Goal: Task Accomplishment & Management: Use online tool/utility

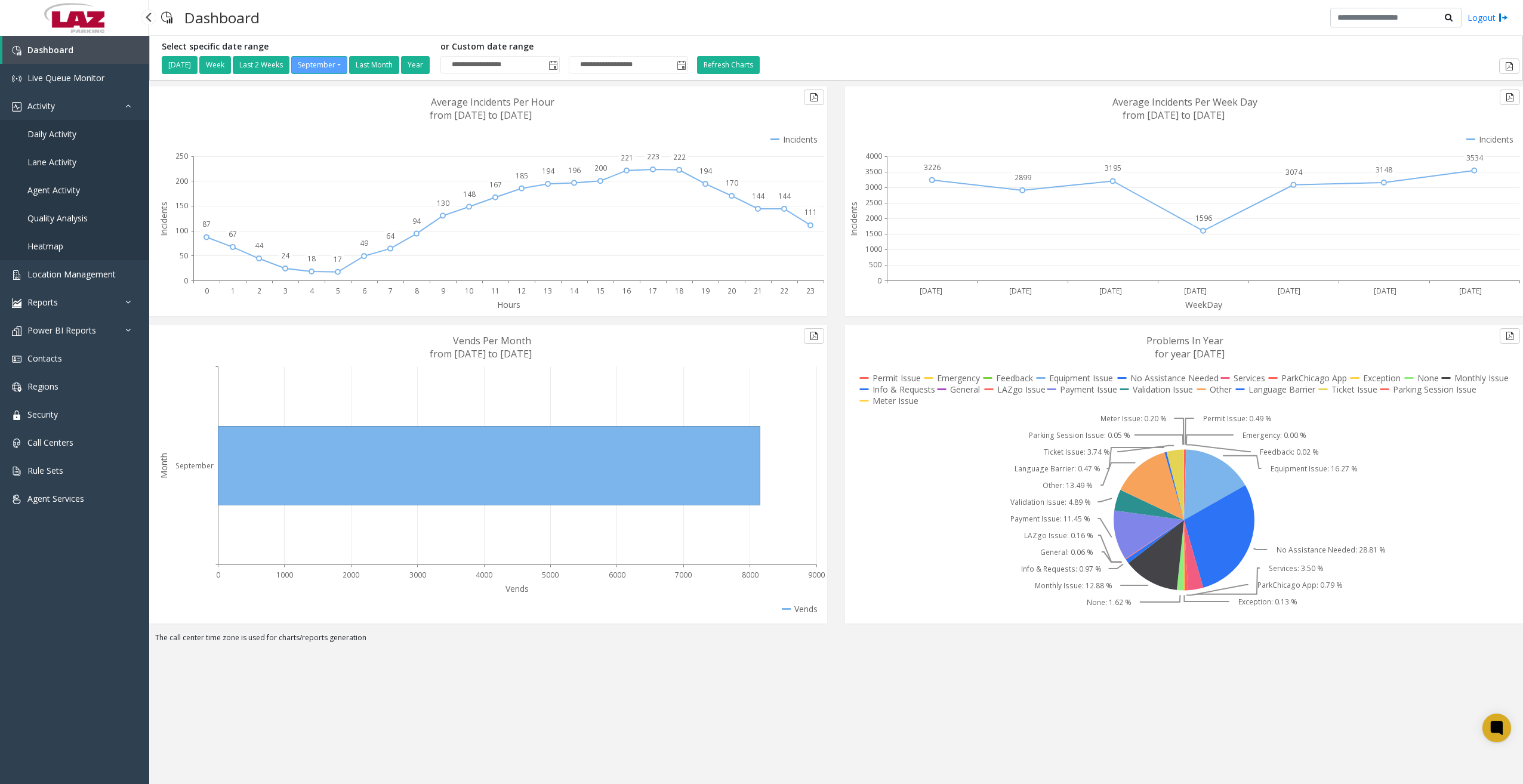
click at [77, 136] on link "Daily Activity" at bounding box center [74, 134] width 149 height 28
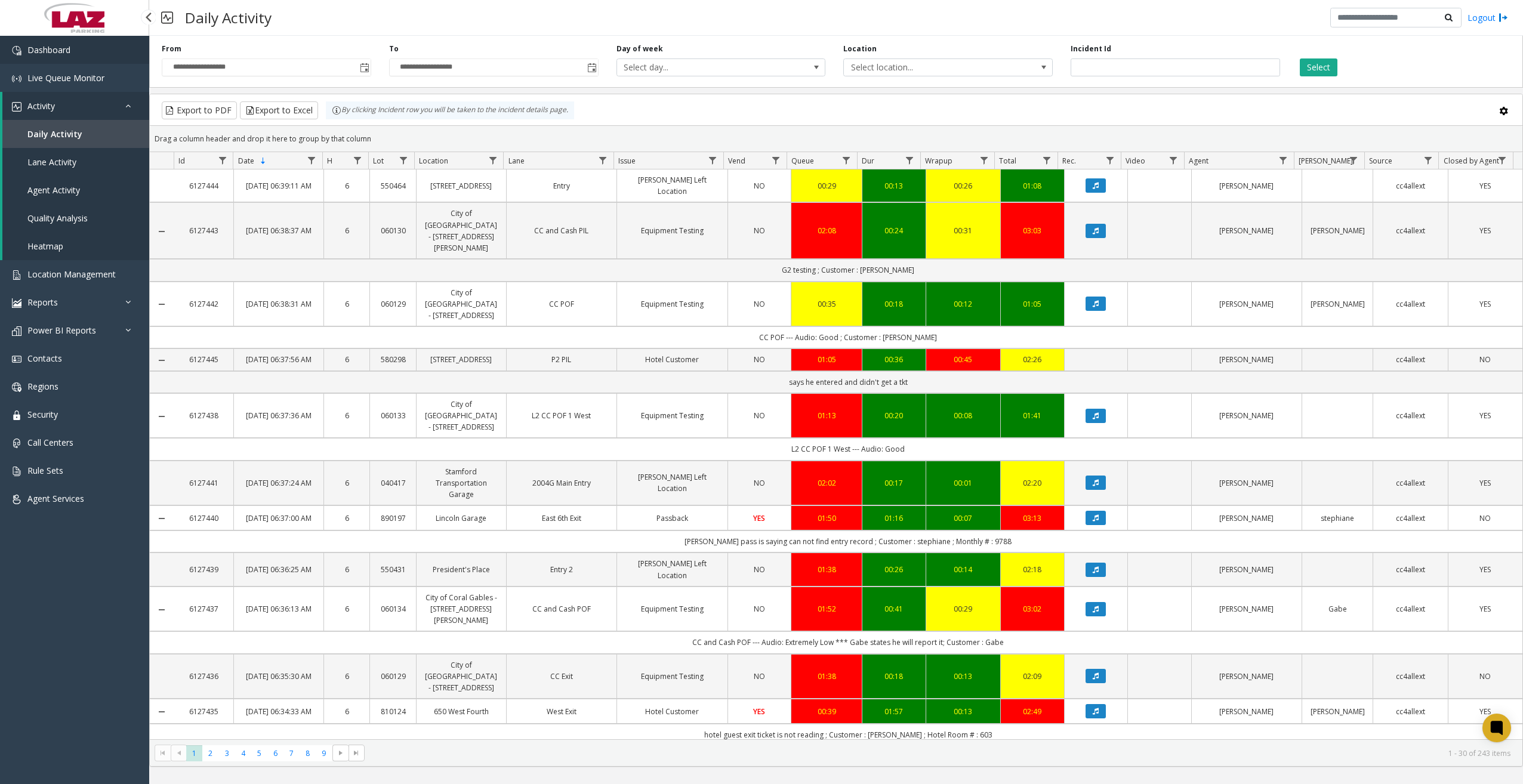
click at [44, 50] on span "Dashboard" at bounding box center [49, 49] width 43 height 11
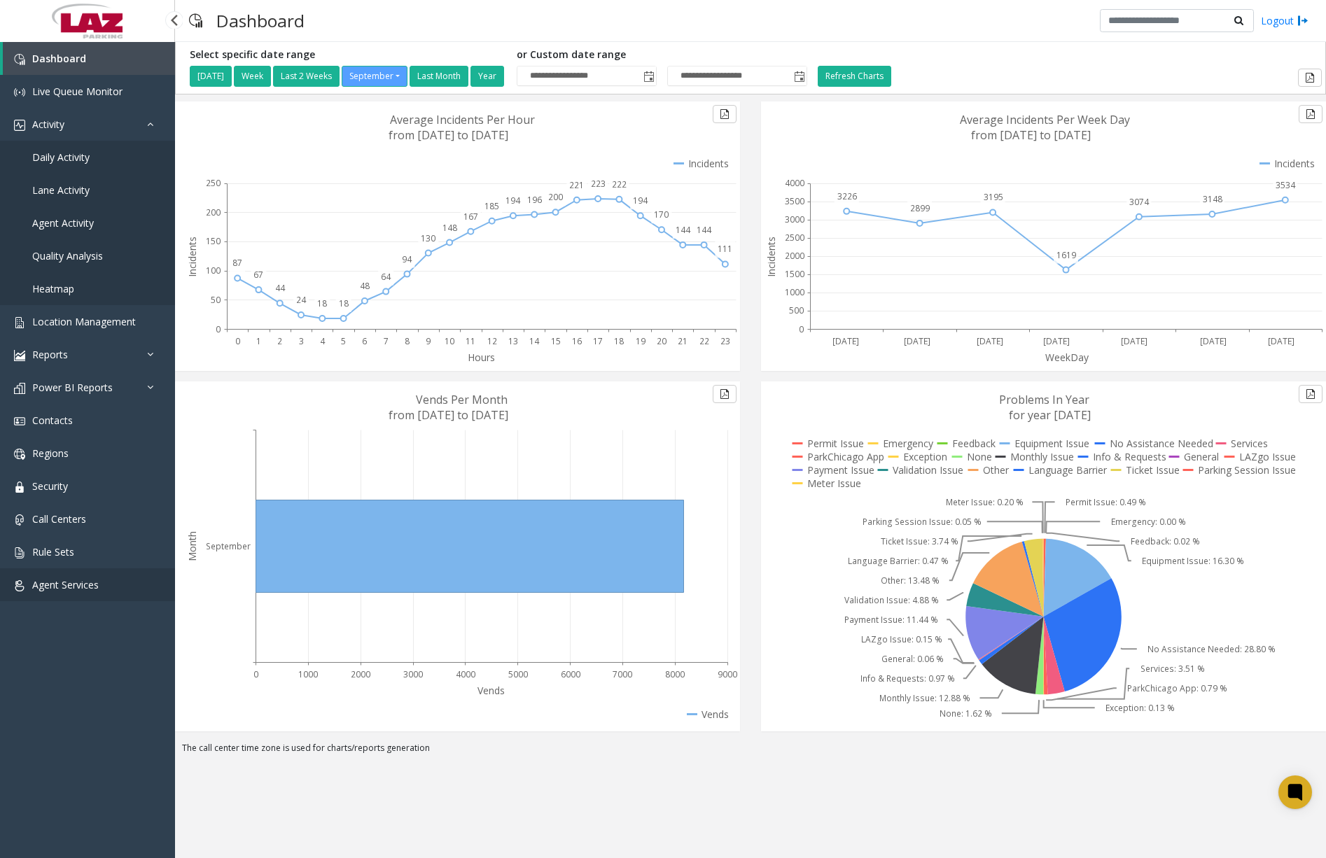
click at [73, 580] on span "Agent Services" at bounding box center [65, 584] width 67 height 13
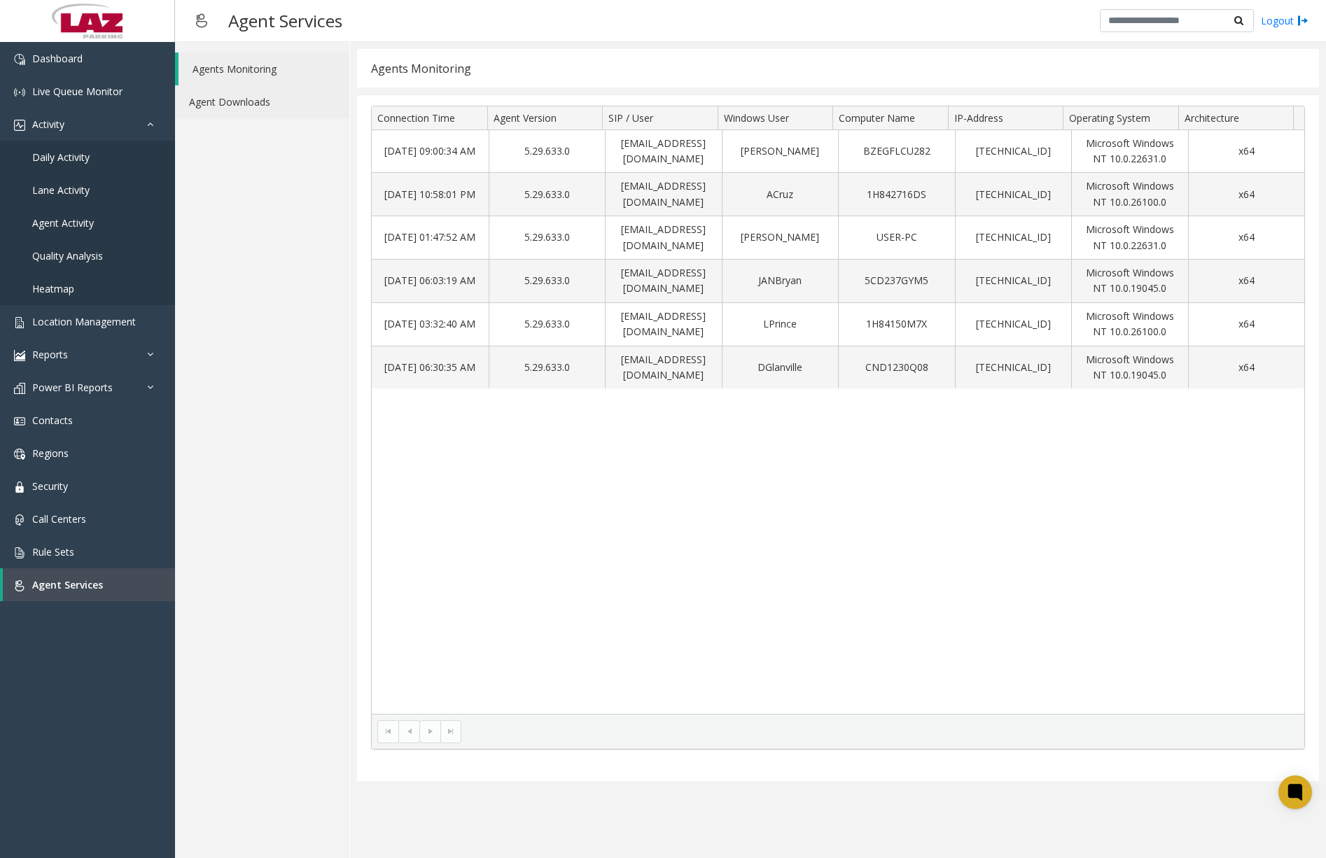
click at [243, 106] on link "Agent Downloads" at bounding box center [262, 101] width 174 height 33
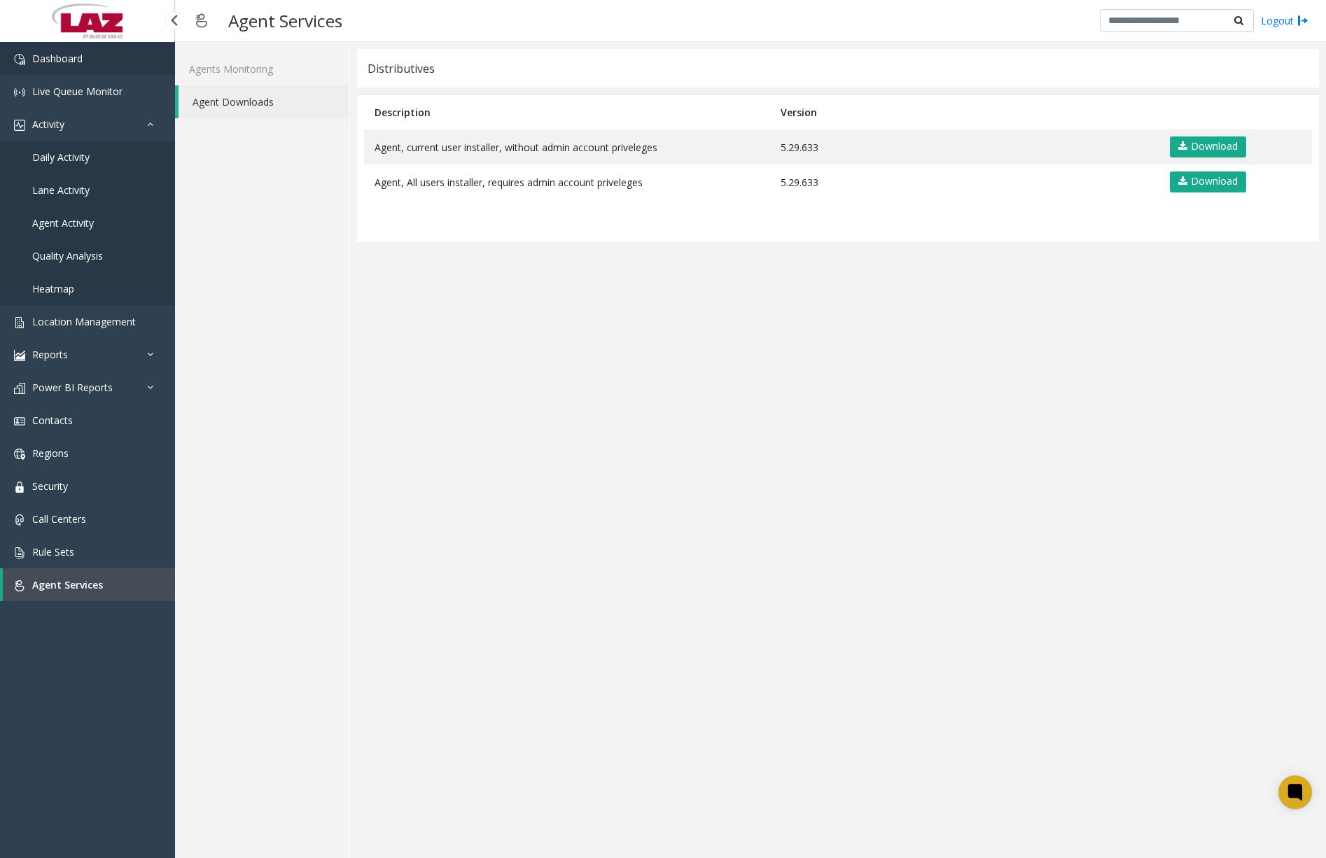
click at [121, 66] on link "Dashboard" at bounding box center [87, 58] width 175 height 33
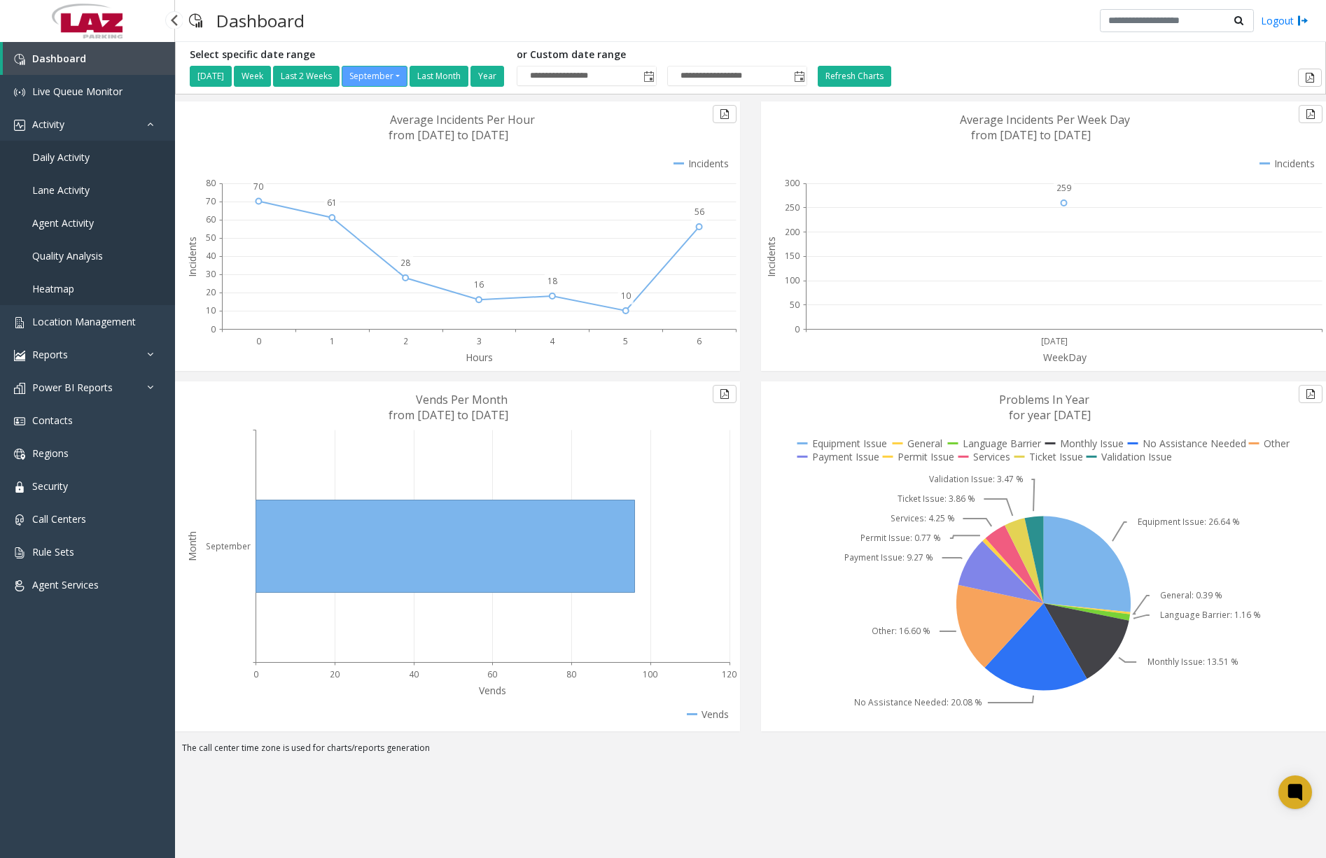
click at [67, 157] on span "Daily Activity" at bounding box center [60, 157] width 57 height 13
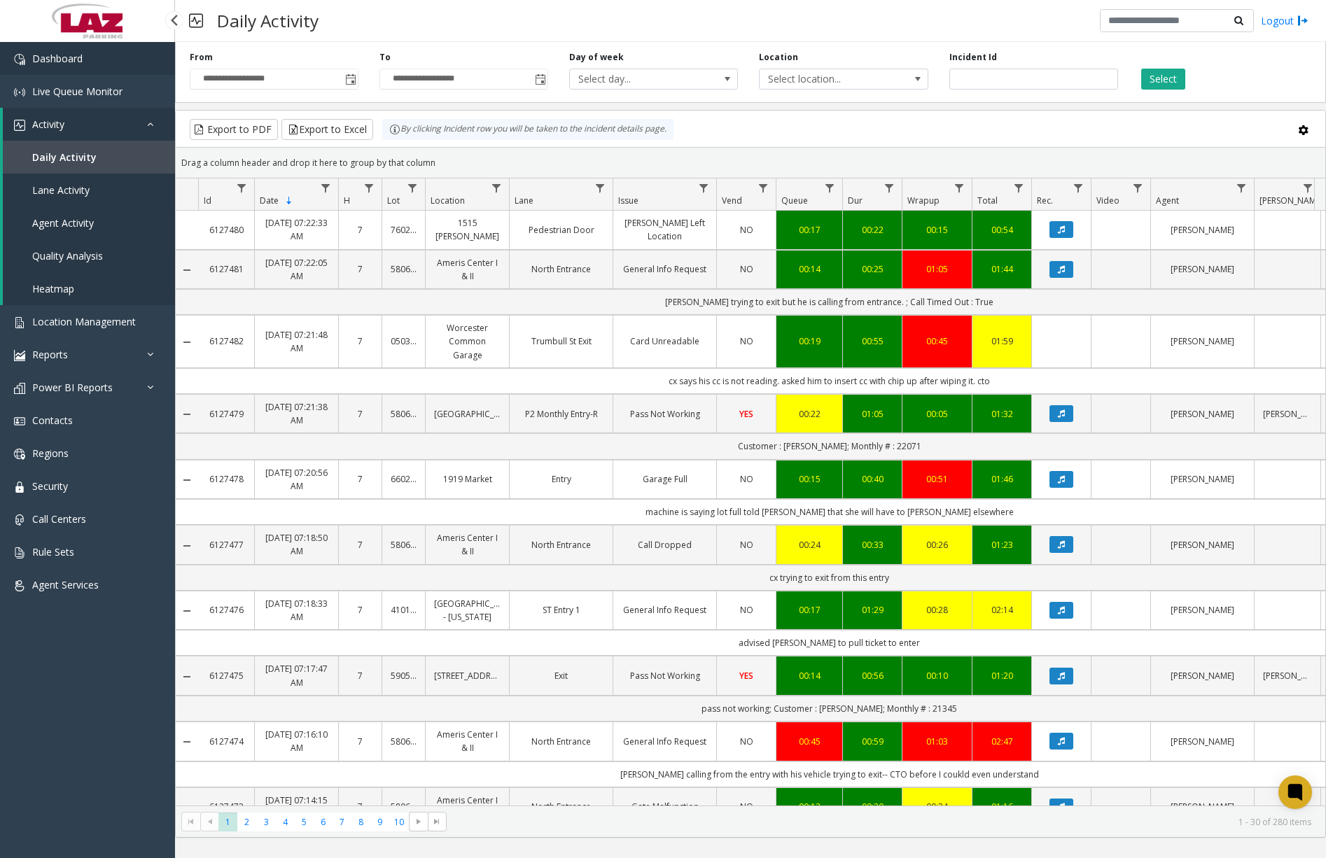
click at [120, 66] on link "Dashboard" at bounding box center [87, 58] width 175 height 33
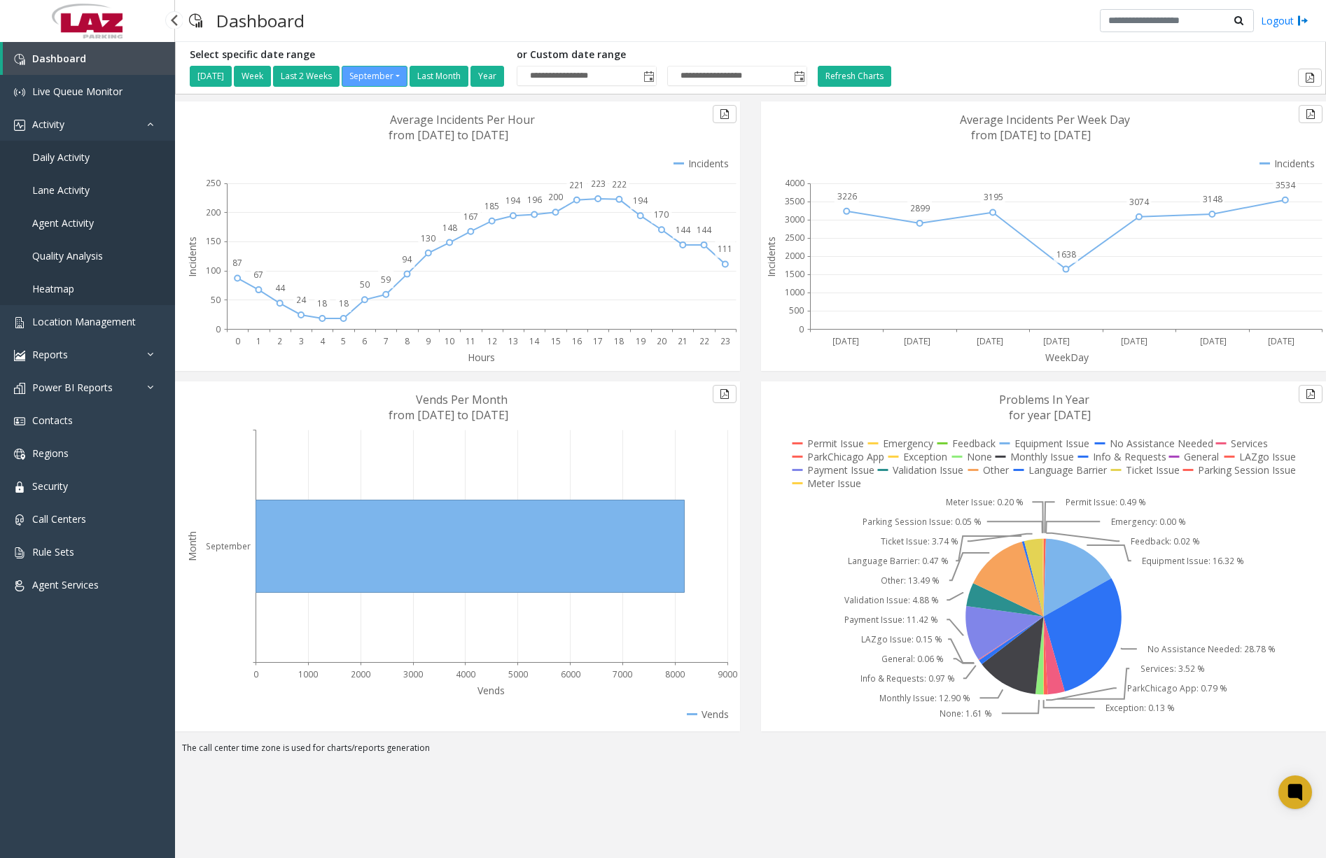
click at [73, 161] on span "Daily Activity" at bounding box center [60, 157] width 57 height 13
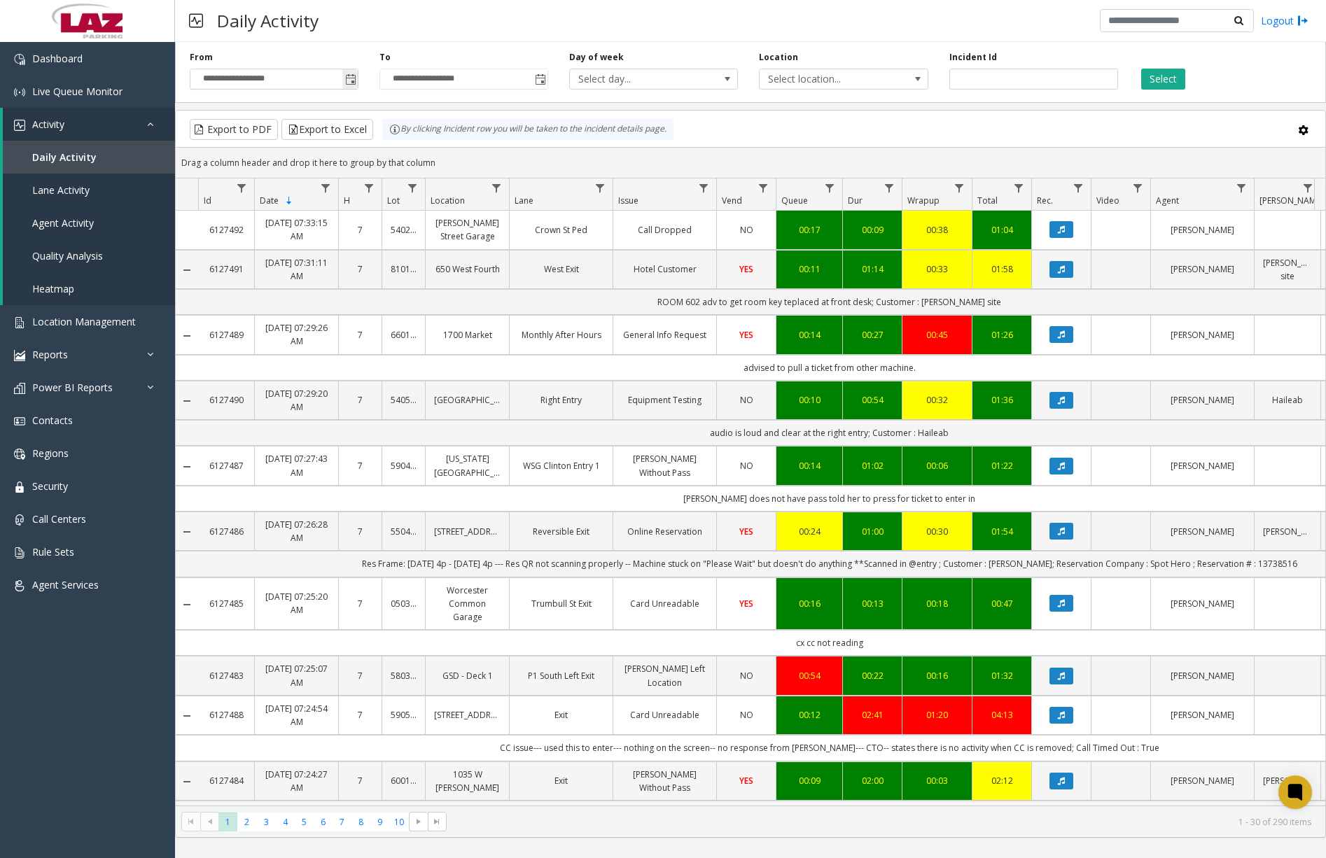
click at [347, 78] on span "Toggle popup" at bounding box center [350, 79] width 11 height 11
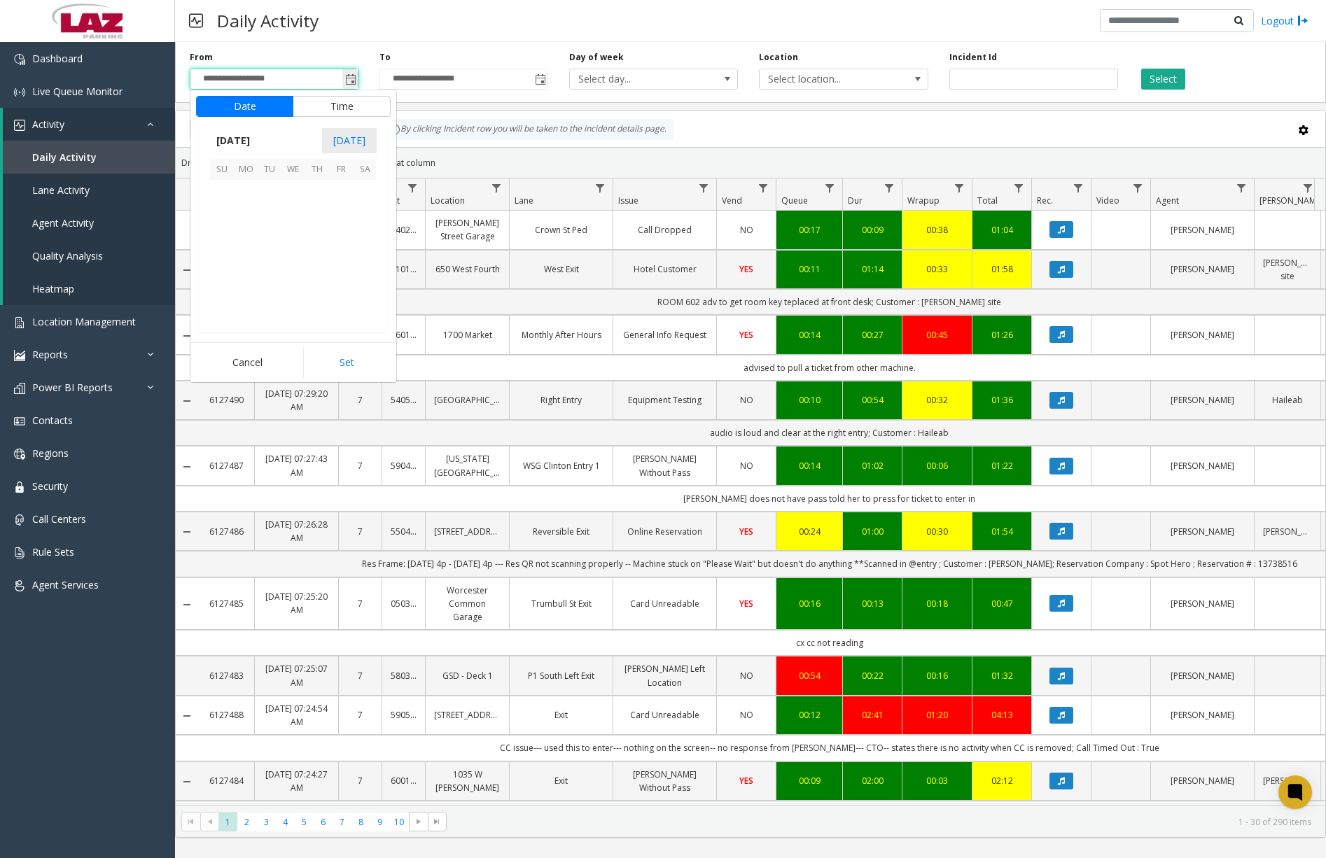
scroll to position [251286, 0]
click at [271, 218] on span "9" at bounding box center [270, 216] width 24 height 24
click at [225, 242] on span "11" at bounding box center [230, 242] width 11 height 13
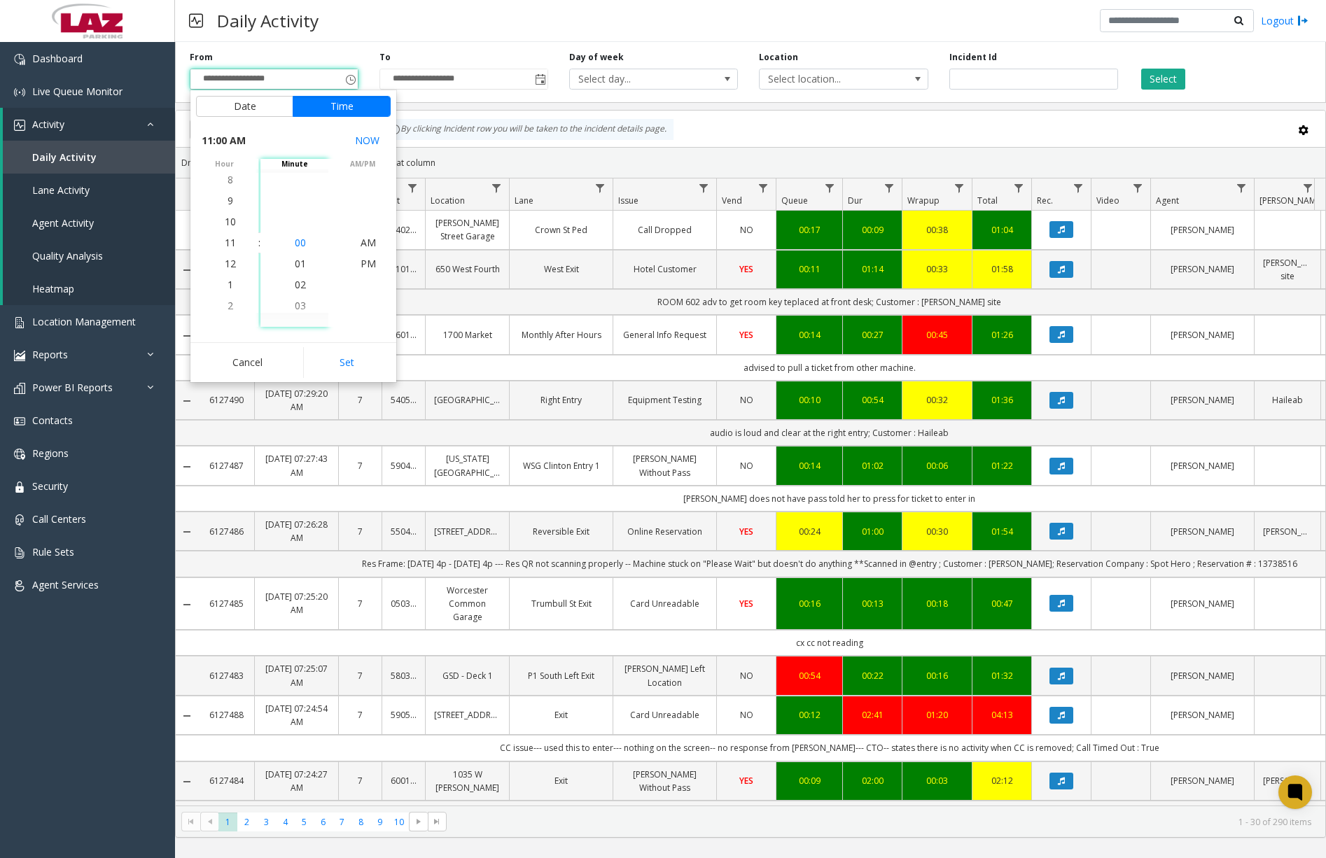
click at [295, 246] on span "00" at bounding box center [300, 242] width 11 height 13
drag, startPoint x: 291, startPoint y: 240, endPoint x: 335, endPoint y: 254, distance: 46.3
click at [295, 240] on span "00" at bounding box center [300, 242] width 11 height 13
click at [364, 263] on span "PM" at bounding box center [368, 263] width 15 height 13
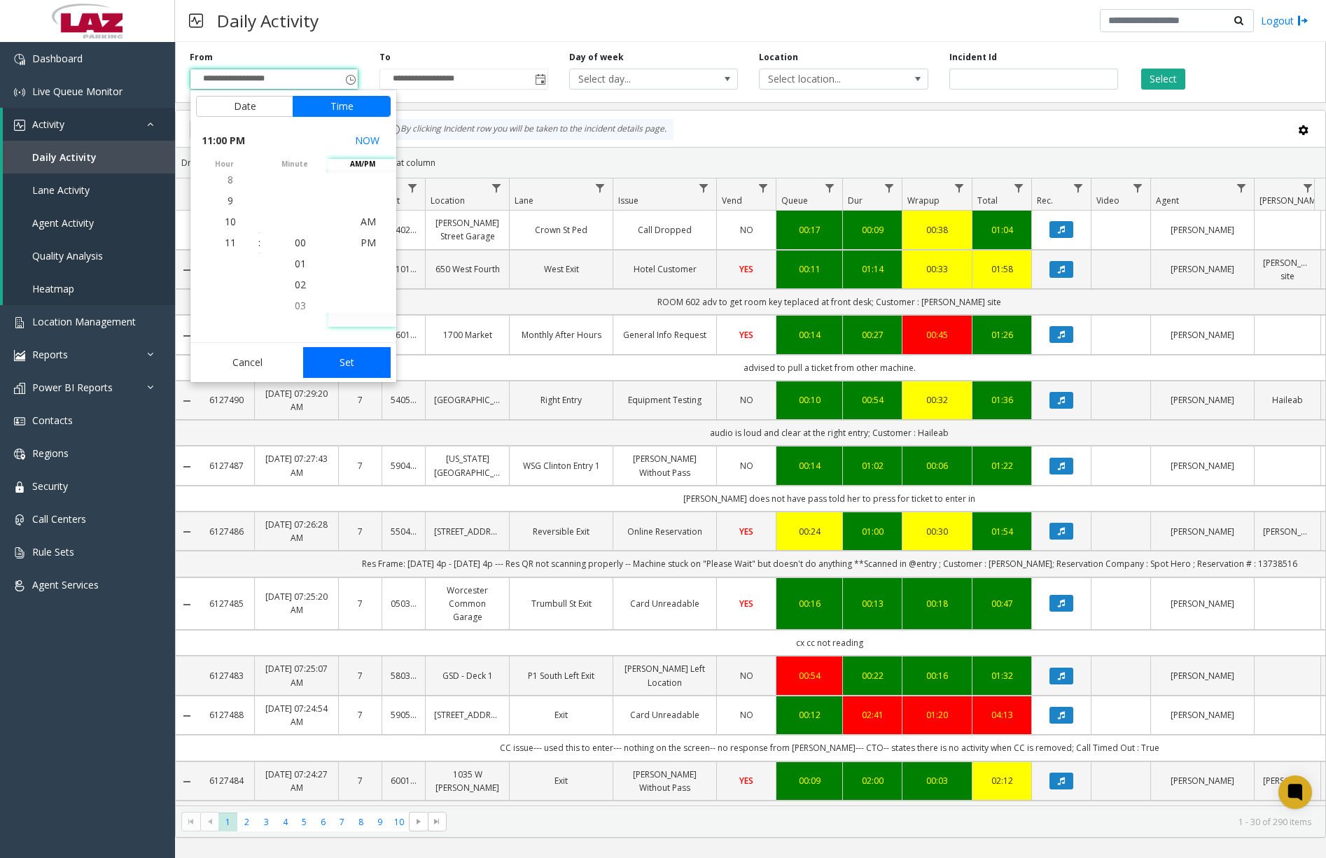
click at [346, 367] on button "Set" at bounding box center [347, 362] width 88 height 31
type input "**********"
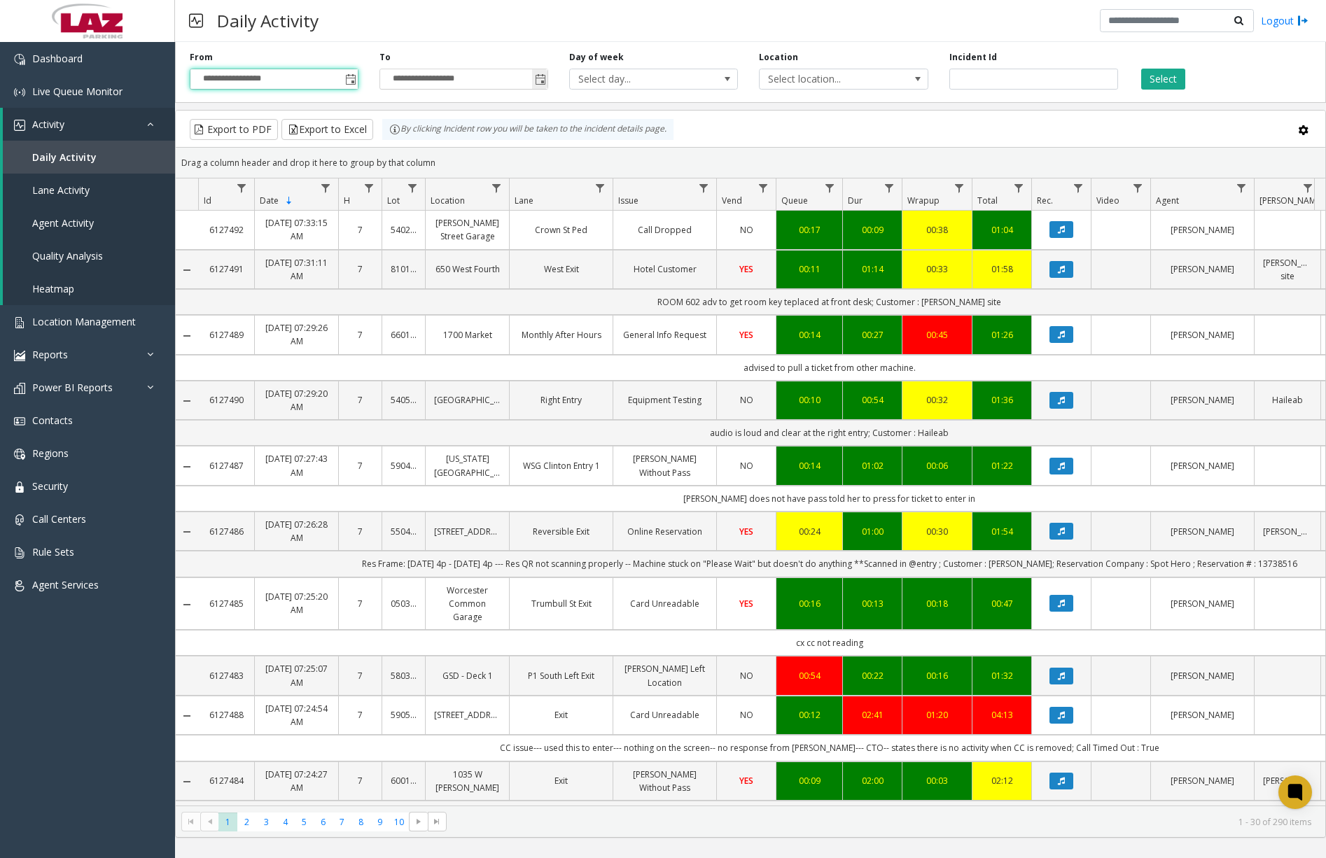
click at [544, 83] on span "Toggle popup" at bounding box center [540, 79] width 11 height 11
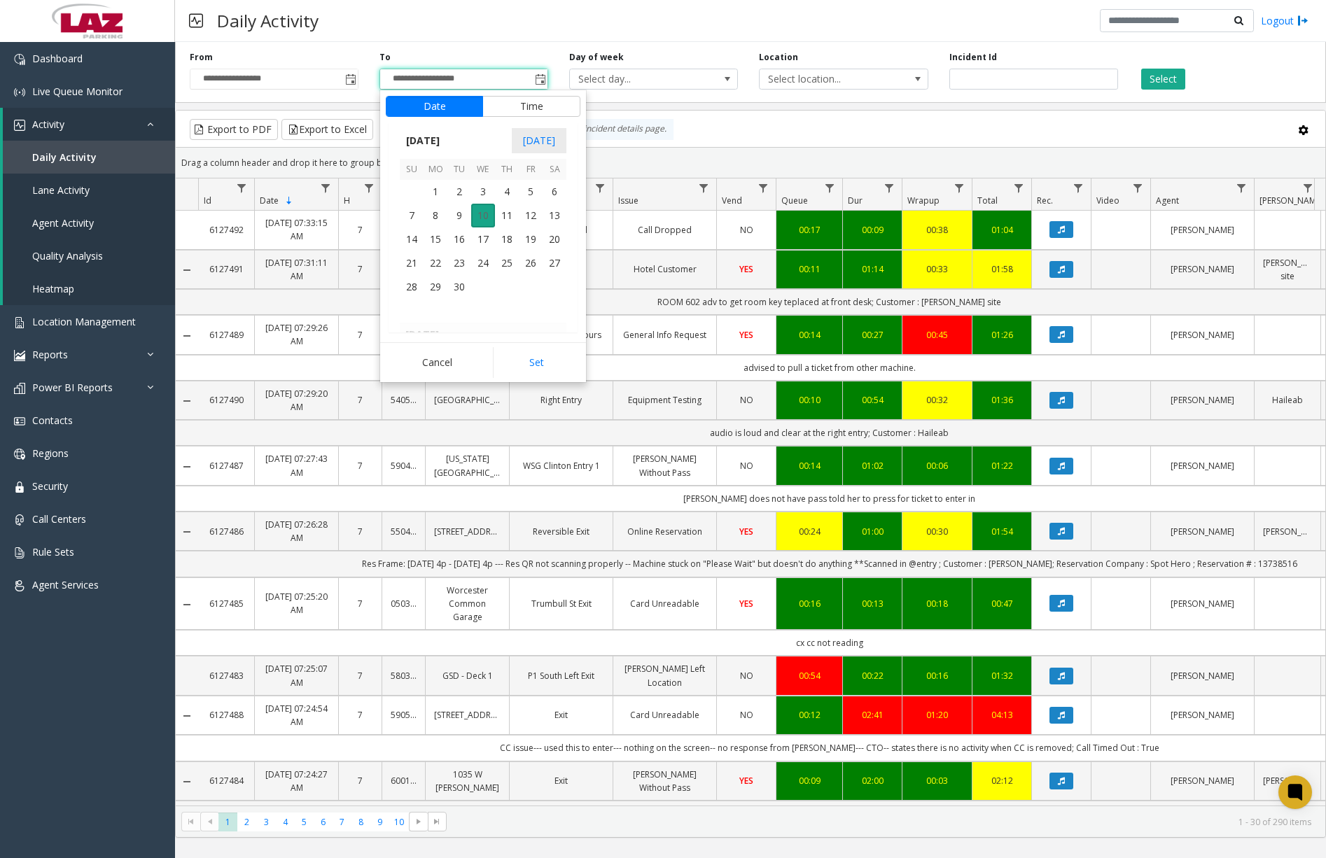
click at [487, 214] on span "10" at bounding box center [483, 216] width 24 height 24
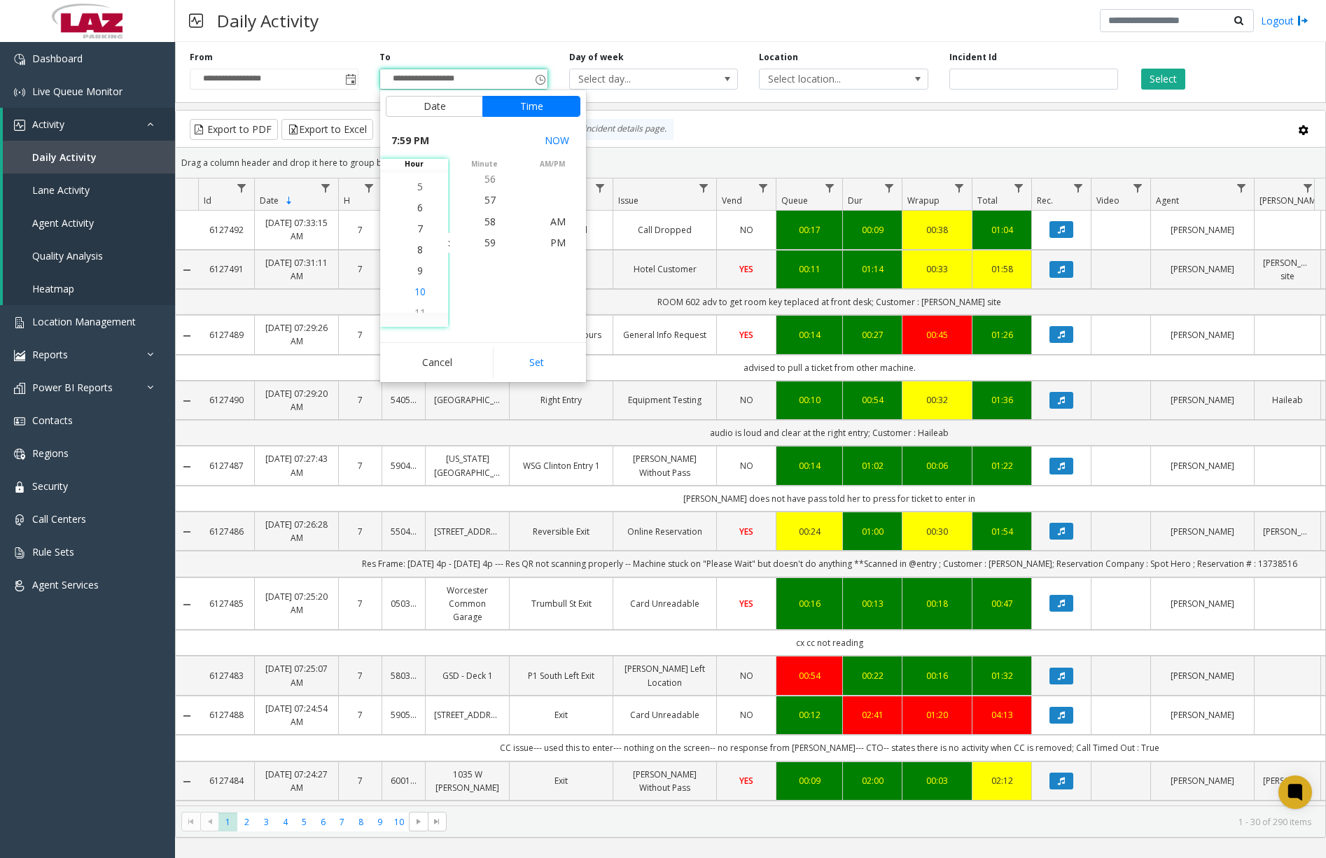
scroll to position [399, 0]
click at [417, 244] on span "7" at bounding box center [420, 242] width 6 height 13
click at [417, 242] on span "7" at bounding box center [420, 242] width 6 height 13
click at [485, 241] on span "30" at bounding box center [490, 242] width 11 height 13
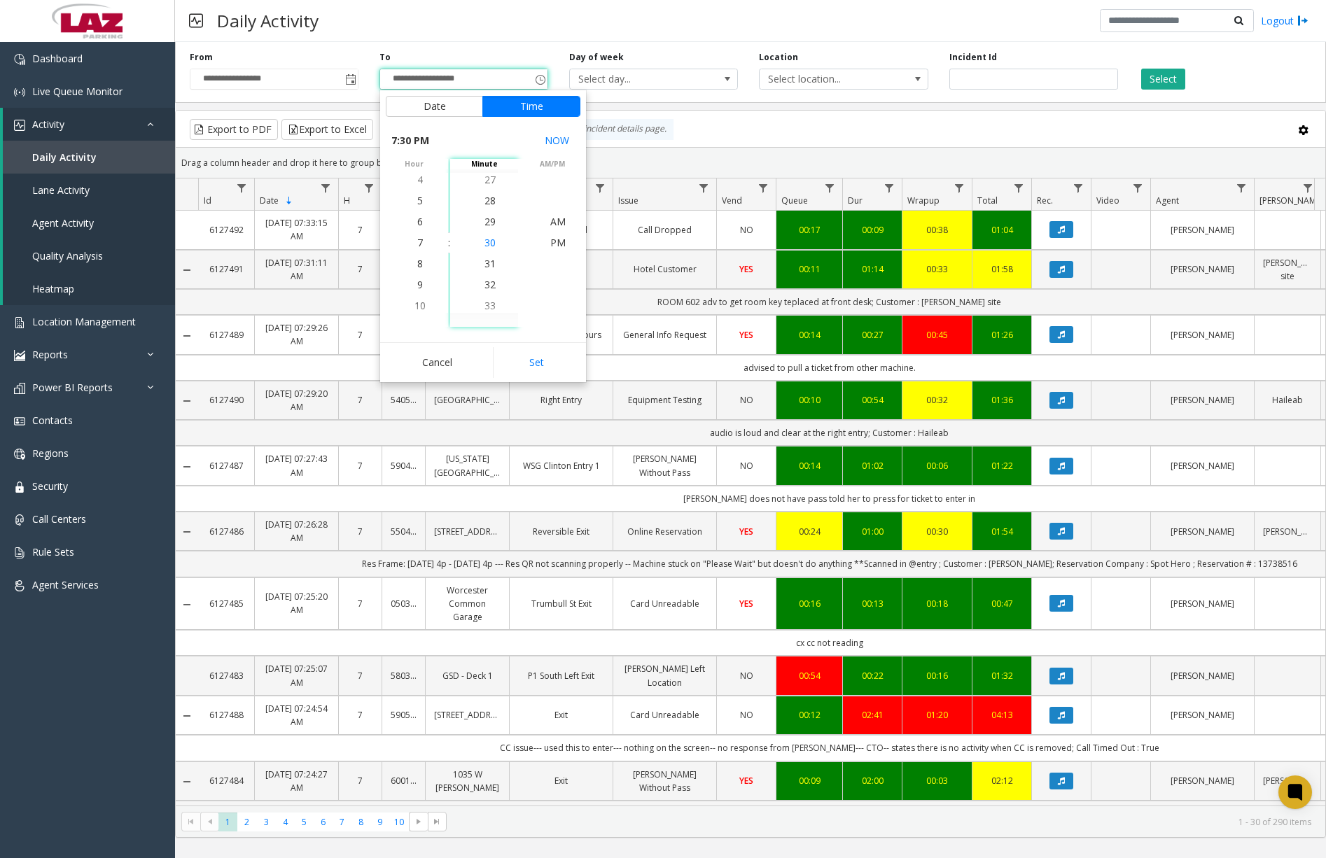
click at [485, 244] on span "30" at bounding box center [490, 242] width 11 height 13
click at [551, 221] on span "AM" at bounding box center [557, 221] width 15 height 13
click at [541, 361] on button "Set" at bounding box center [537, 362] width 88 height 31
type input "**********"
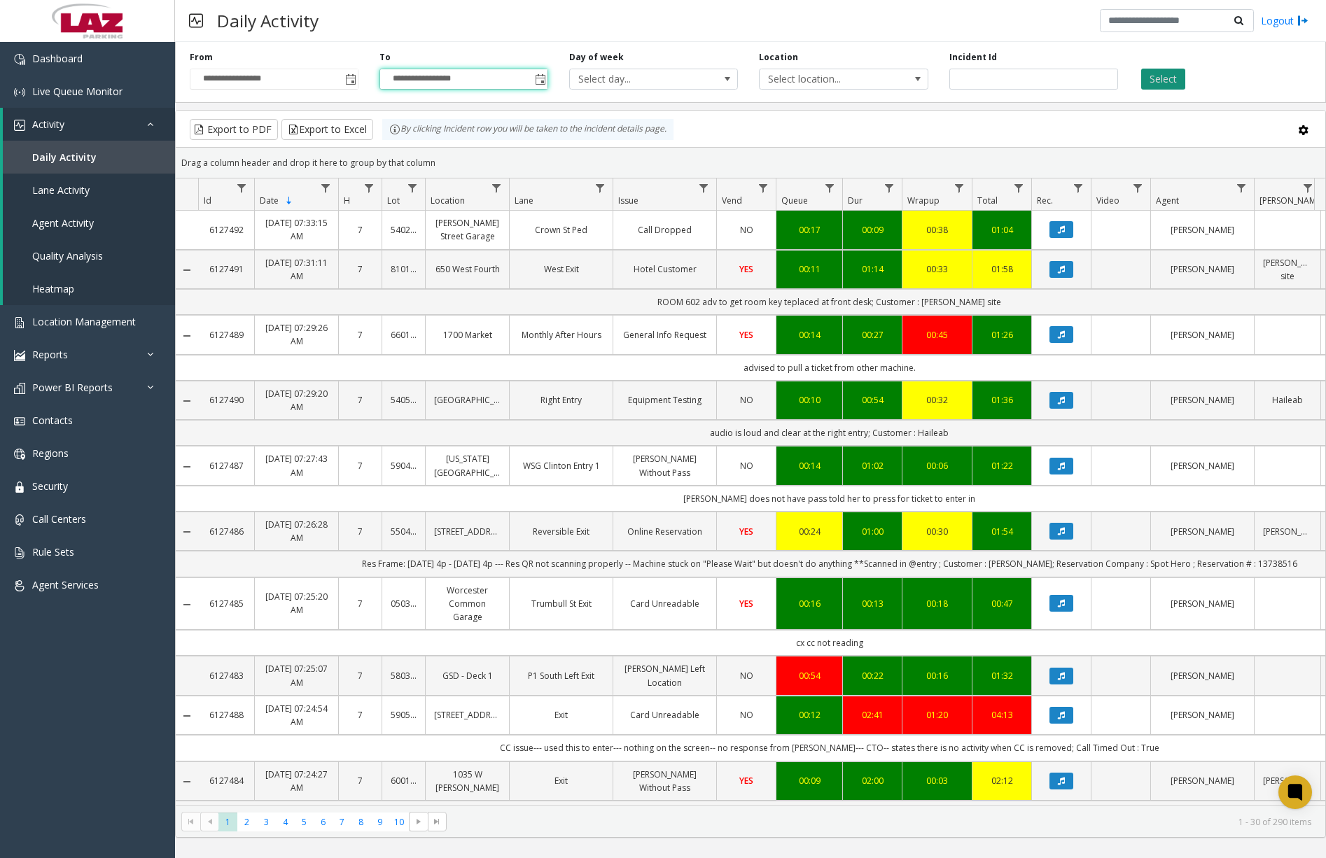
click at [1168, 85] on button "Select" at bounding box center [1163, 79] width 44 height 21
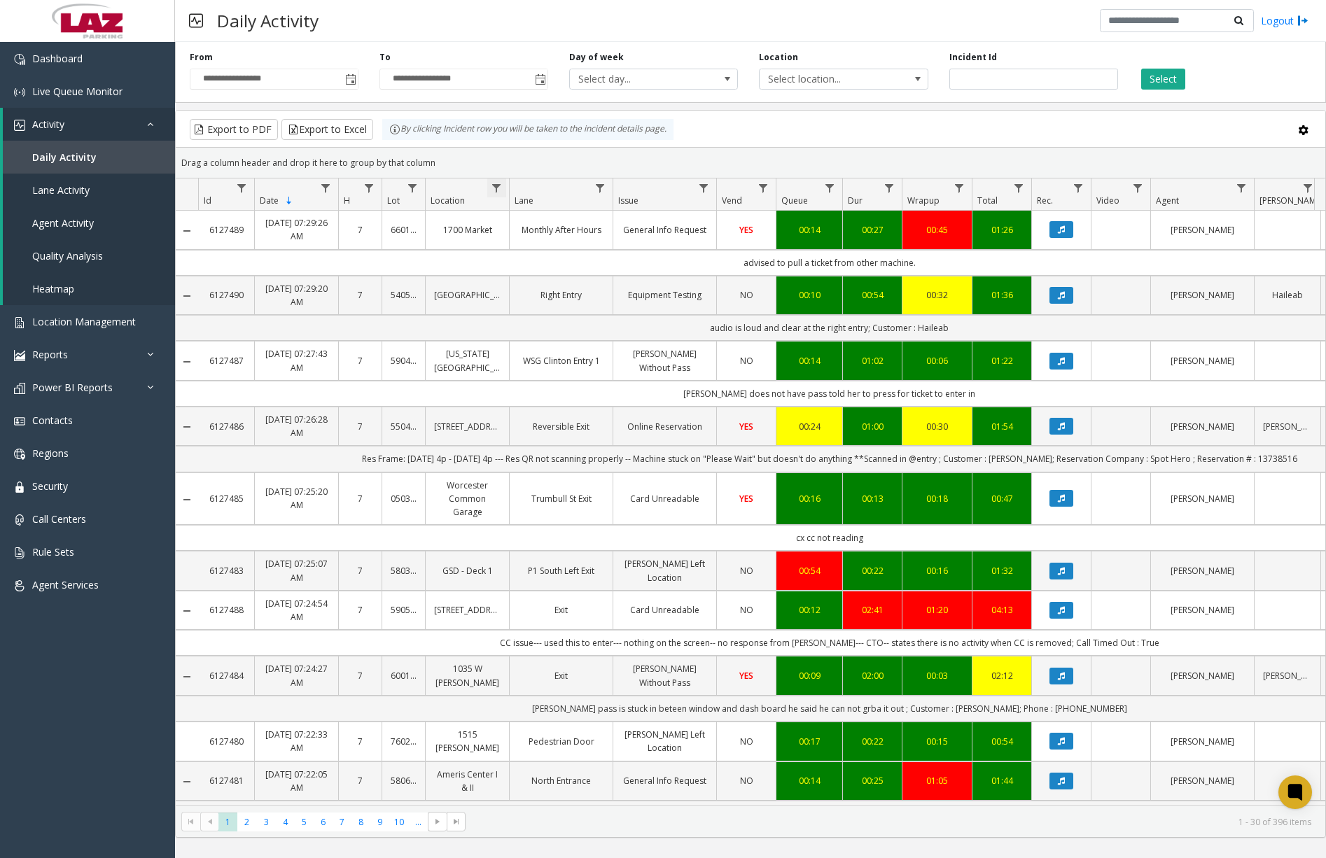
click at [496, 185] on span "Data table" at bounding box center [496, 188] width 11 height 11
click at [527, 253] on input "Location Filter" at bounding box center [557, 249] width 119 height 24
type input "******"
click at [579, 376] on button "Filter" at bounding box center [587, 378] width 57 height 31
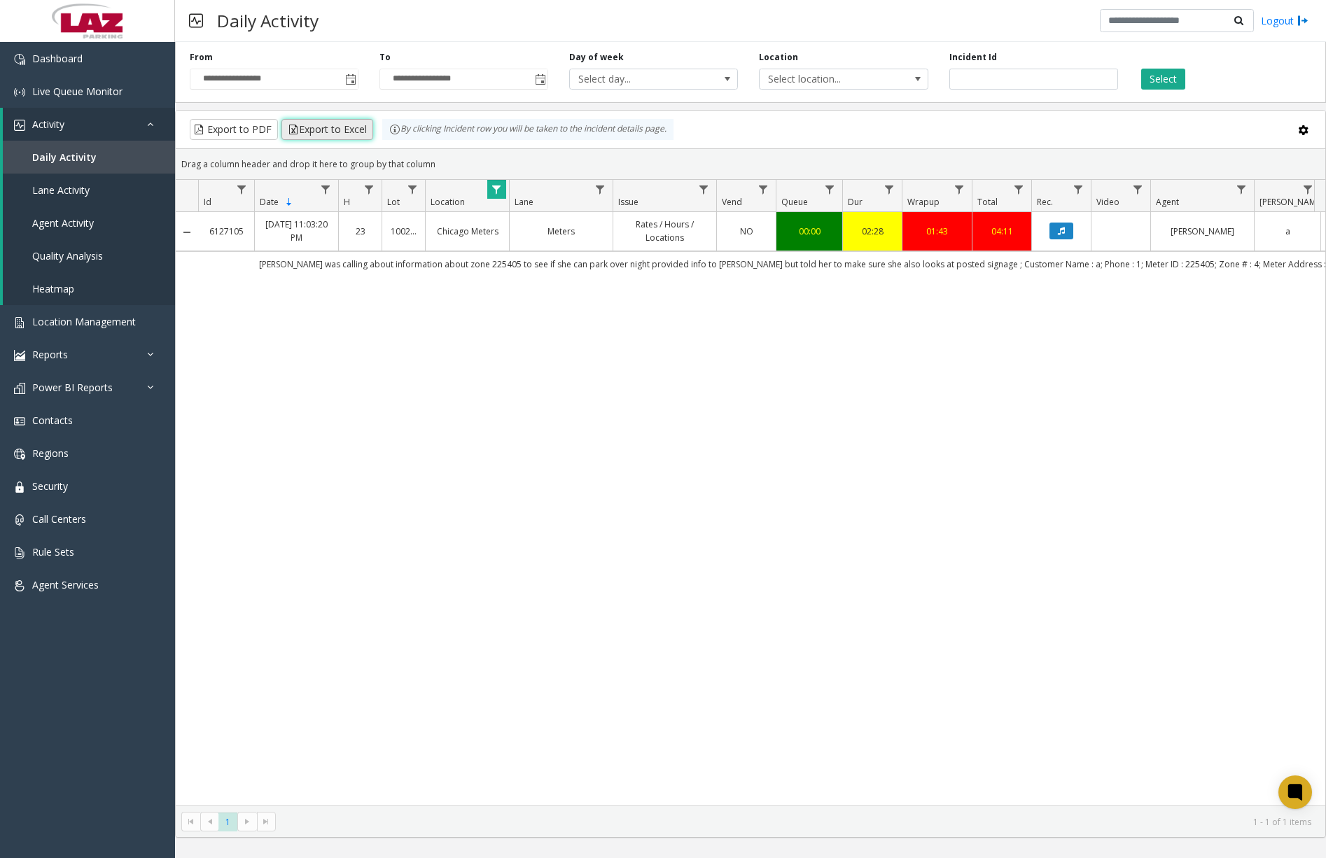
click at [340, 132] on button "Export to Excel" at bounding box center [327, 129] width 92 height 21
click at [90, 60] on link "Dashboard" at bounding box center [87, 58] width 175 height 33
